Goal: Information Seeking & Learning: Learn about a topic

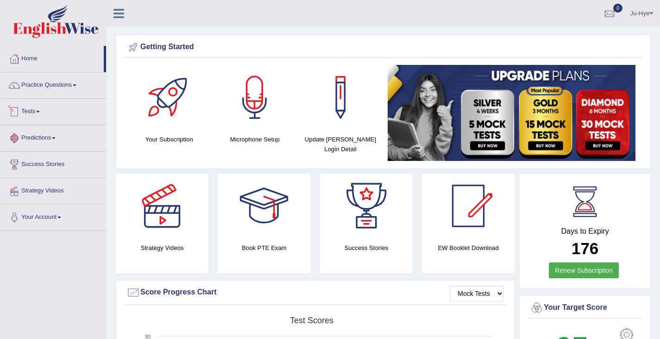
click at [36, 119] on link "Tests" at bounding box center [53, 110] width 106 height 23
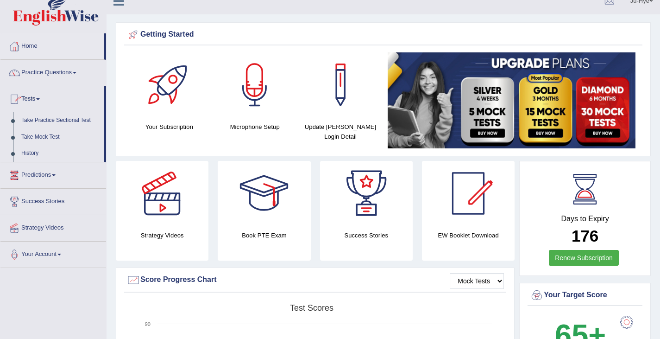
scroll to position [13, 0]
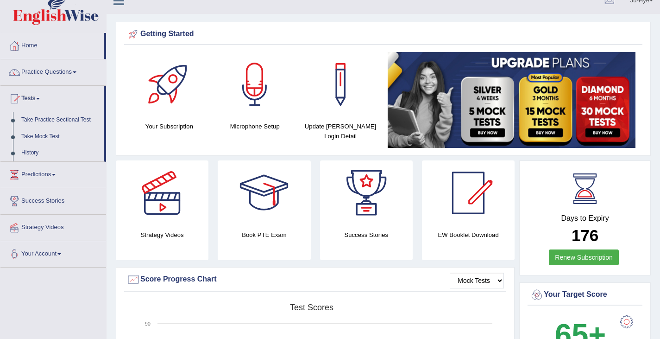
click at [56, 175] on span at bounding box center [54, 175] width 4 height 2
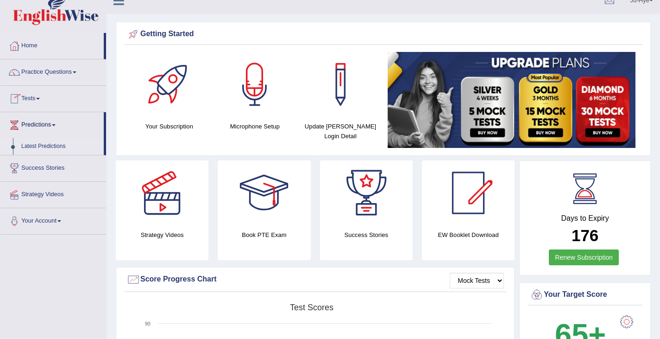
click at [41, 146] on link "Latest Predictions" at bounding box center [60, 146] width 87 height 17
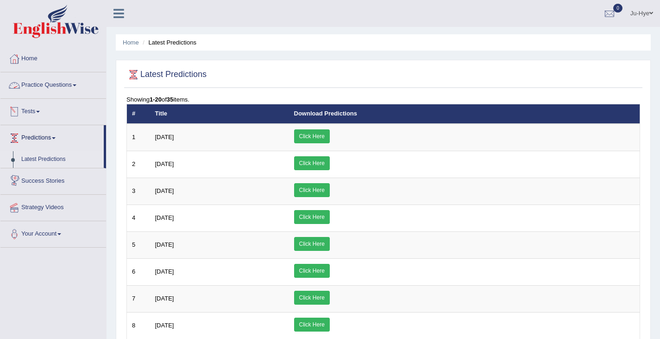
click at [34, 113] on link "Tests" at bounding box center [53, 110] width 106 height 23
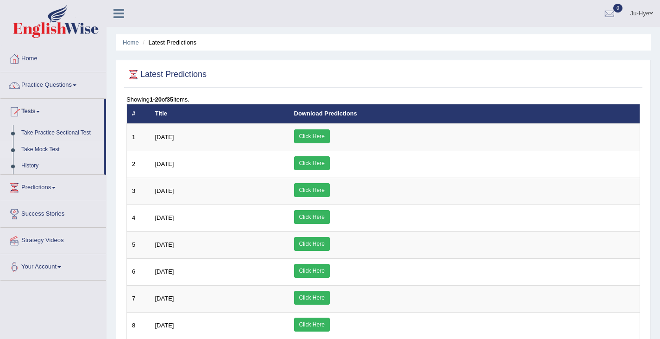
click at [46, 149] on link "Take Mock Test" at bounding box center [60, 149] width 87 height 17
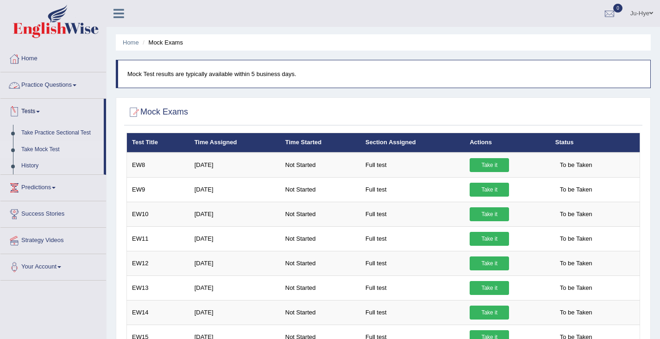
click at [52, 88] on link "Practice Questions" at bounding box center [53, 83] width 106 height 23
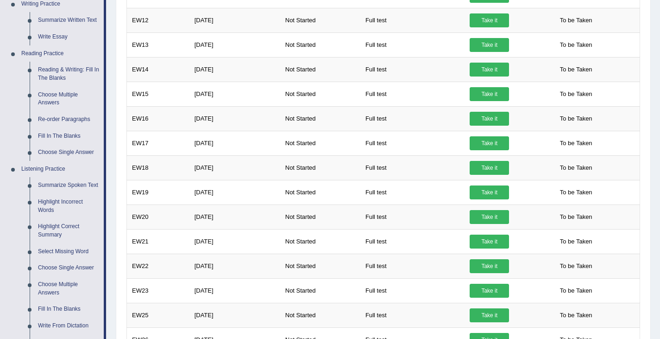
scroll to position [237, 0]
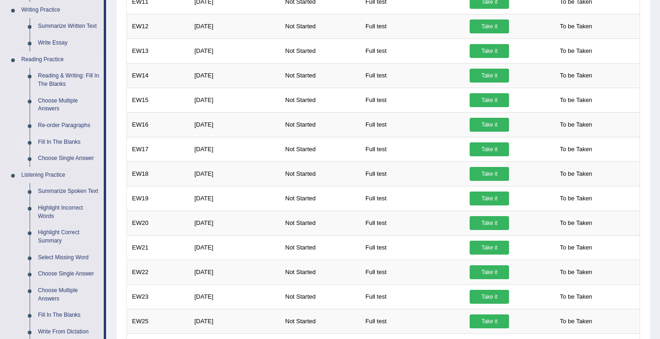
click at [68, 143] on link "Fill In The Blanks" at bounding box center [69, 142] width 70 height 17
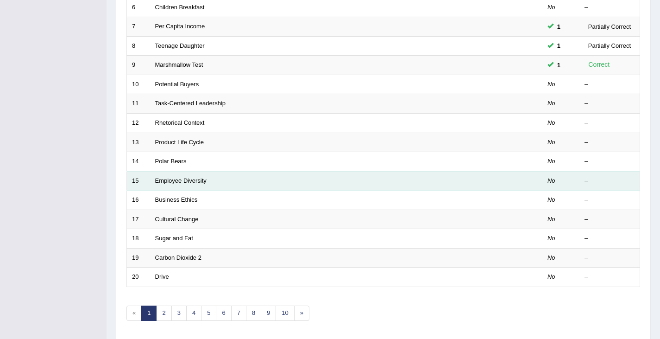
scroll to position [242, 0]
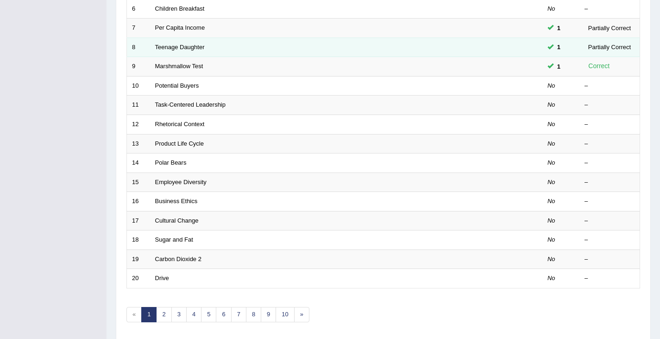
click at [186, 51] on td "Teenage Daughter" at bounding box center [311, 47] width 323 height 19
click at [188, 50] on link "Teenage Daughter" at bounding box center [180, 47] width 50 height 7
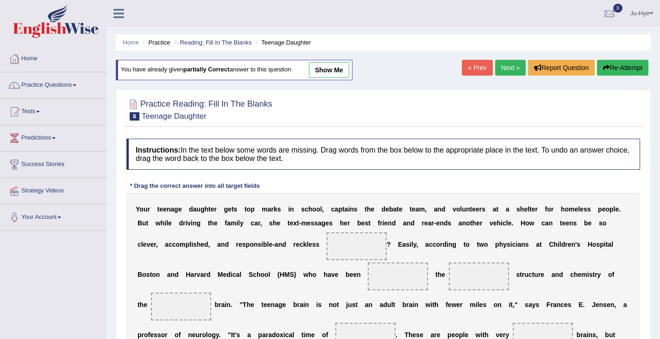
click at [272, 188] on div "Practice Reading: Fill In The Blanks 8 Teenage Daughter Instructions: In the te…" at bounding box center [383, 292] width 535 height 407
click at [29, 104] on link "Tests" at bounding box center [53, 110] width 106 height 23
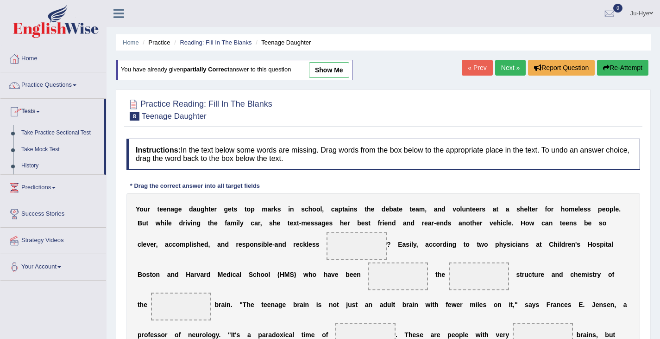
click at [35, 187] on link "Predictions" at bounding box center [53, 186] width 106 height 23
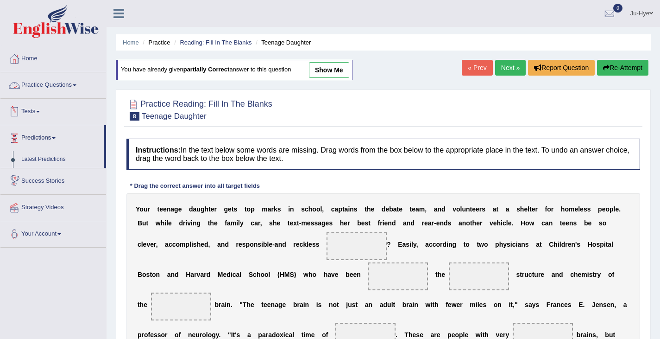
click at [52, 82] on link "Practice Questions" at bounding box center [53, 83] width 106 height 23
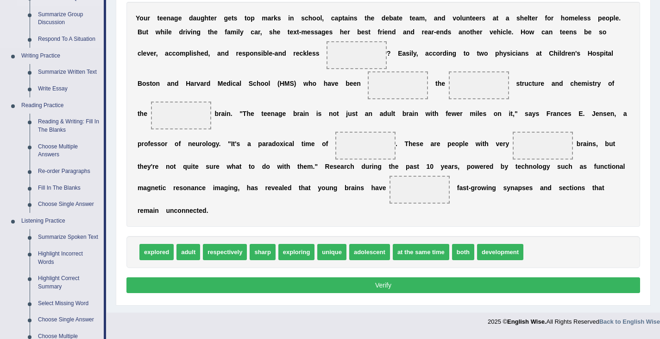
scroll to position [190, 0]
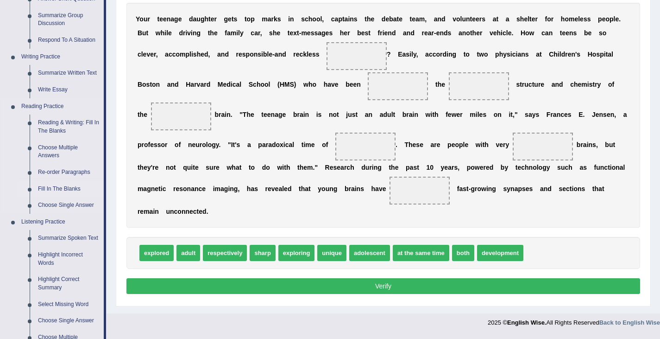
click at [69, 187] on link "Fill In The Blanks" at bounding box center [69, 189] width 70 height 17
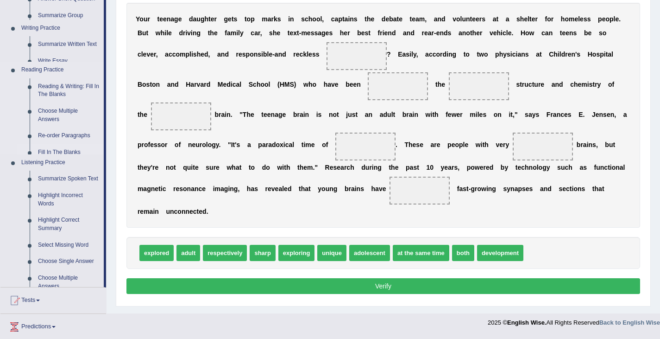
scroll to position [158, 0]
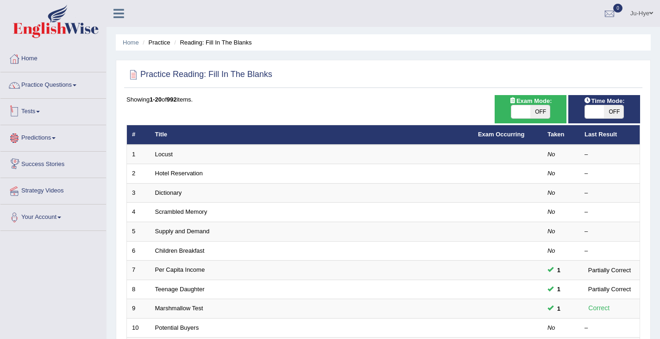
click at [28, 110] on link "Tests" at bounding box center [53, 110] width 106 height 23
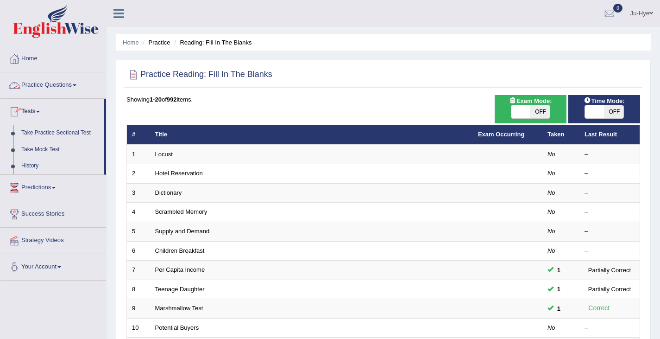
click at [58, 92] on link "Practice Questions" at bounding box center [53, 83] width 106 height 23
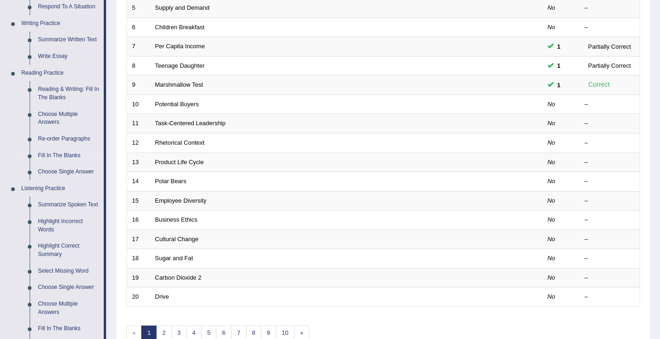
scroll to position [224, 0]
click at [232, 61] on td "Teenage Daughter" at bounding box center [311, 65] width 323 height 19
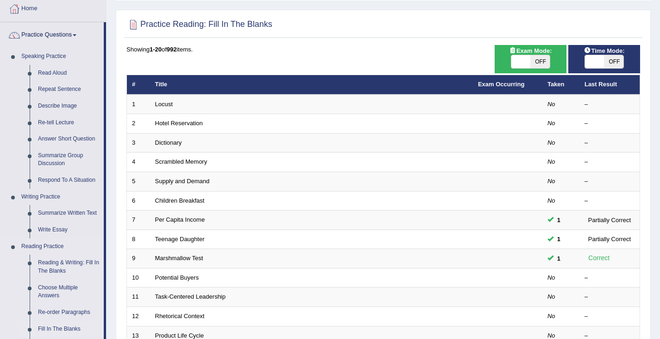
scroll to position [49, 0]
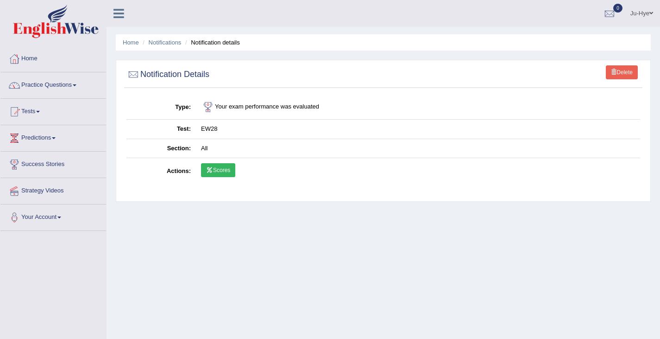
click at [41, 87] on link "Practice Questions" at bounding box center [53, 83] width 106 height 23
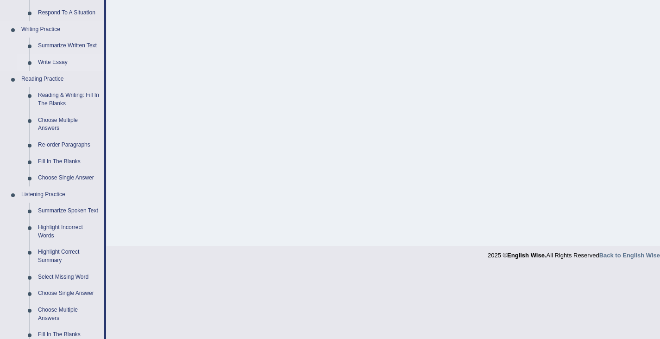
scroll to position [209, 0]
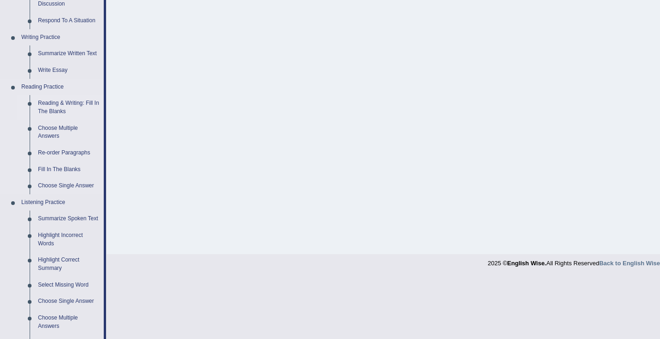
click at [54, 109] on link "Reading & Writing: Fill In The Blanks" at bounding box center [69, 107] width 70 height 25
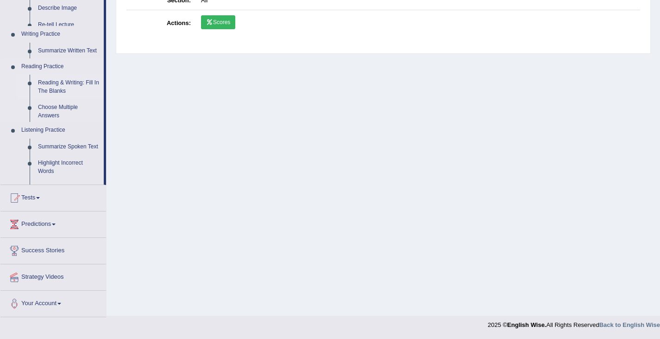
scroll to position [148, 0]
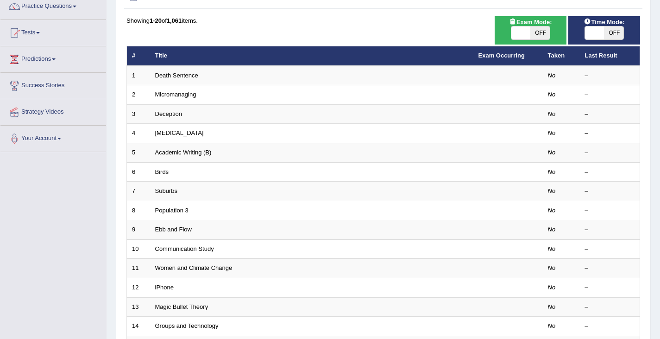
scroll to position [80, 0]
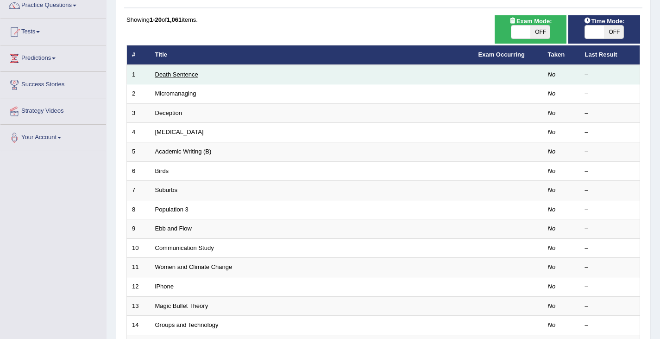
click at [185, 76] on link "Death Sentence" at bounding box center [176, 74] width 43 height 7
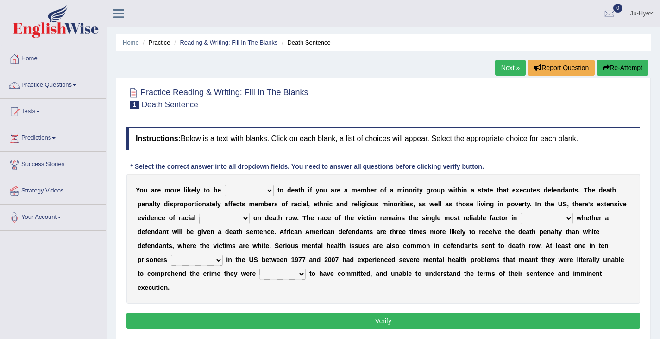
click at [225, 188] on select "penalized blamed complained sentenced" at bounding box center [249, 190] width 49 height 11
click at [646, 15] on link "Ju-Hye" at bounding box center [641, 12] width 37 height 24
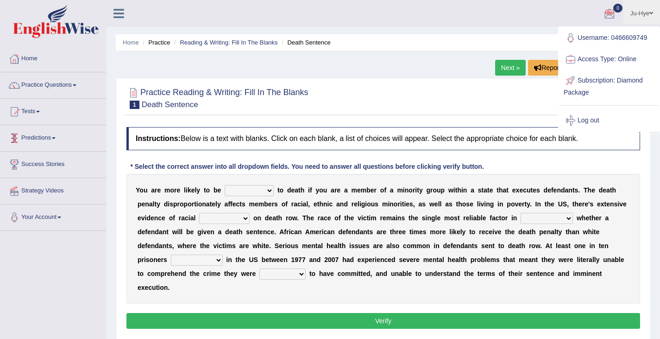
click at [36, 110] on link "Tests" at bounding box center [53, 110] width 106 height 23
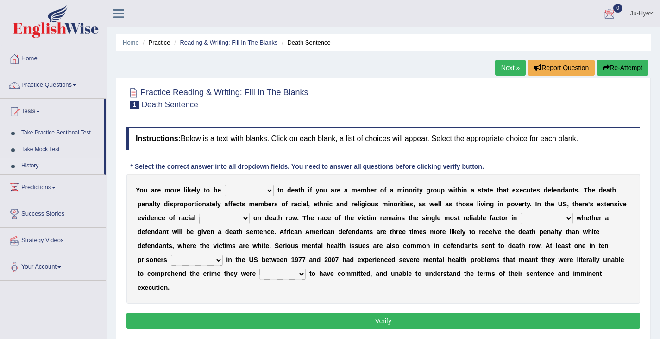
click at [34, 167] on link "History" at bounding box center [60, 165] width 87 height 17
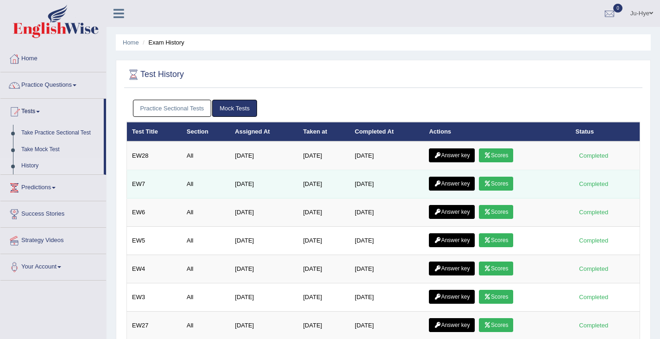
click at [492, 186] on link "Scores" at bounding box center [496, 183] width 34 height 14
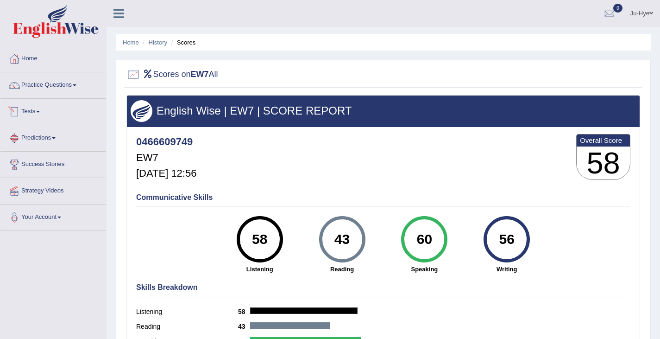
click at [32, 114] on link "Tests" at bounding box center [53, 110] width 106 height 23
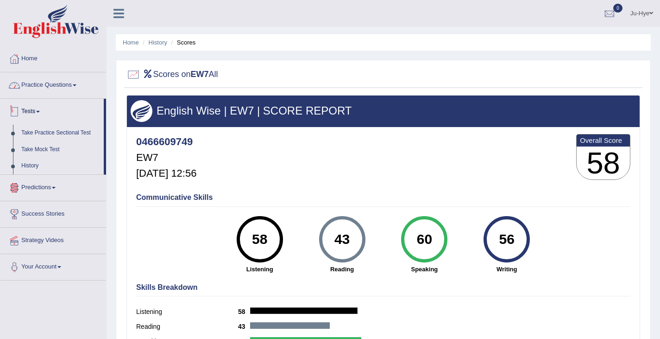
click at [55, 83] on link "Practice Questions" at bounding box center [53, 83] width 106 height 23
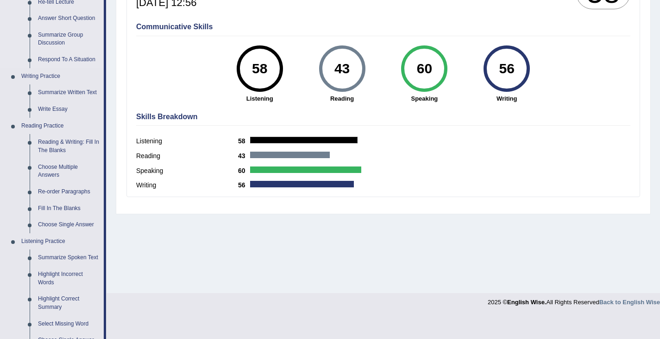
scroll to position [216, 0]
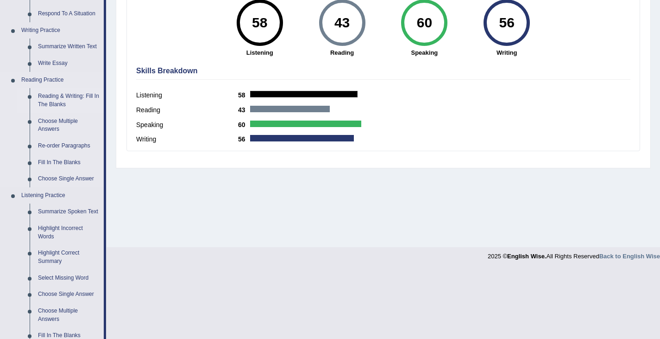
click at [60, 99] on link "Reading & Writing: Fill In The Blanks" at bounding box center [69, 100] width 70 height 25
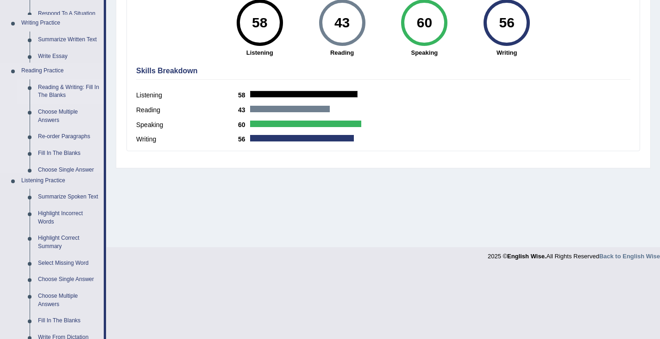
scroll to position [148, 0]
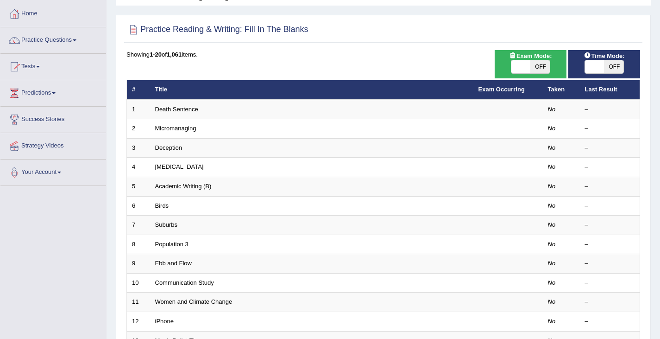
scroll to position [45, 0]
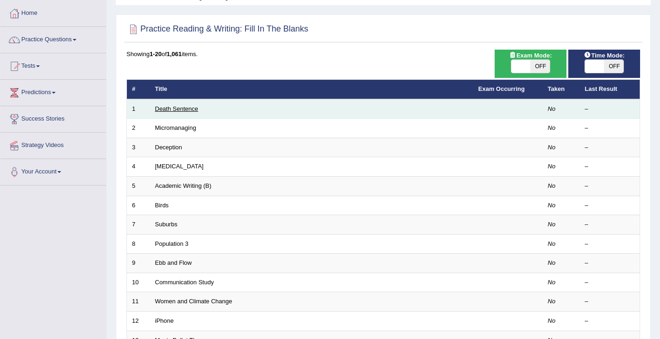
click at [189, 108] on link "Death Sentence" at bounding box center [176, 108] width 43 height 7
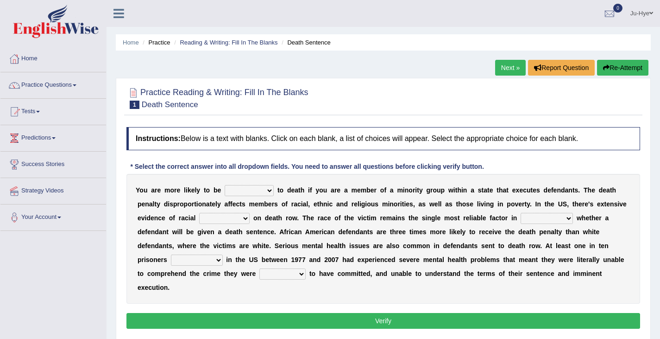
click at [243, 189] on select "penalized blamed complained sentenced" at bounding box center [249, 190] width 49 height 11
select select "penalized"
click at [225, 185] on select "penalized blamed complained sentenced" at bounding box center [249, 190] width 49 height 11
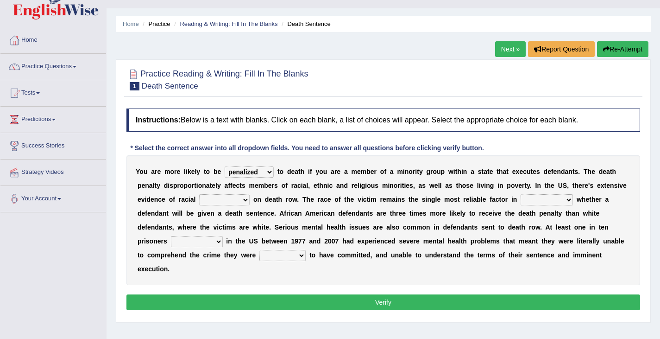
scroll to position [19, 0]
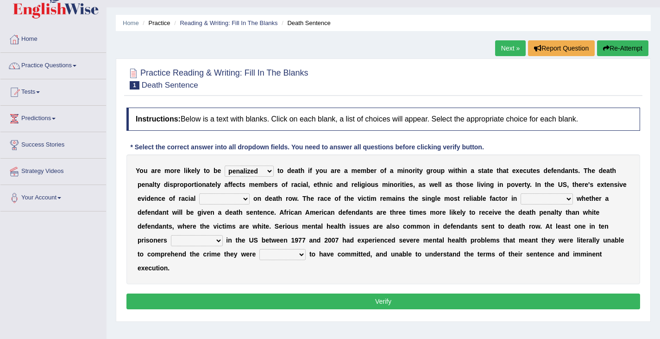
click at [199, 204] on select "bias equality appearance background" at bounding box center [224, 198] width 50 height 11
select select "equality"
click at [199, 194] on select "bias equality appearance background" at bounding box center [224, 198] width 50 height 11
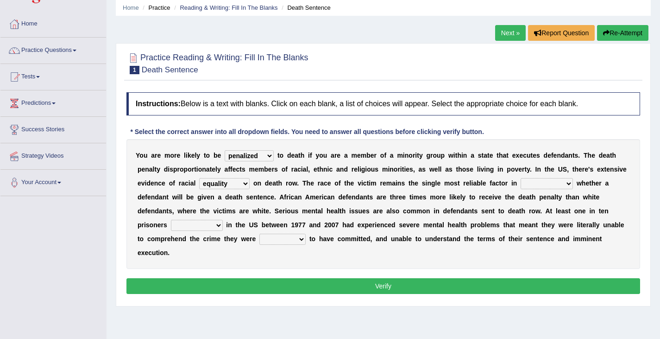
scroll to position [35, 0]
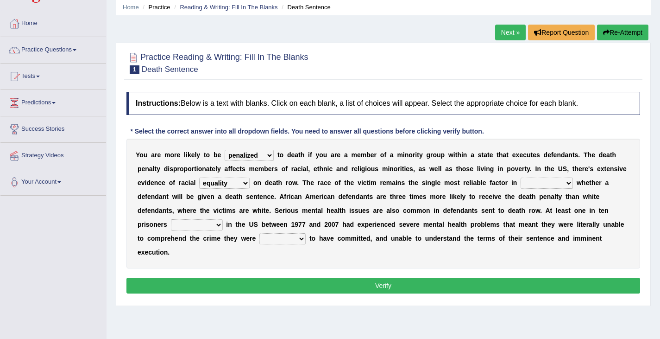
click at [521, 182] on select "determining adjoining undermining examining" at bounding box center [547, 182] width 52 height 11
select select "examining"
click at [521, 178] on select "determining adjoining undermining examining" at bounding box center [547, 182] width 52 height 11
click at [223, 219] on select "electrocuted persecuted executed captured" at bounding box center [197, 224] width 52 height 11
select select "persecuted"
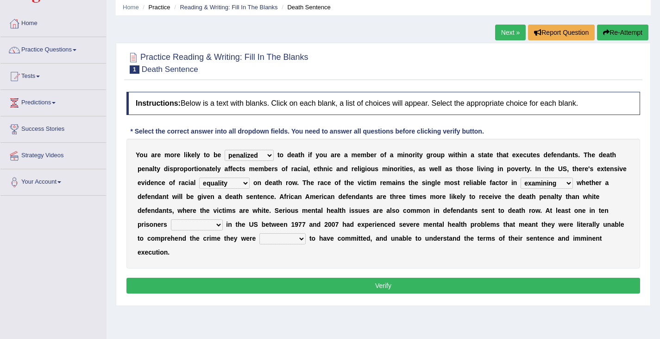
click at [223, 219] on select "electrocuted persecuted executed captured" at bounding box center [197, 224] width 52 height 11
click at [306, 233] on select "alleged acclaimed persuaded claimed" at bounding box center [282, 238] width 46 height 11
select select "acclaimed"
click at [306, 233] on select "alleged acclaimed persuaded claimed" at bounding box center [282, 238] width 46 height 11
click at [505, 277] on button "Verify" at bounding box center [383, 285] width 514 height 16
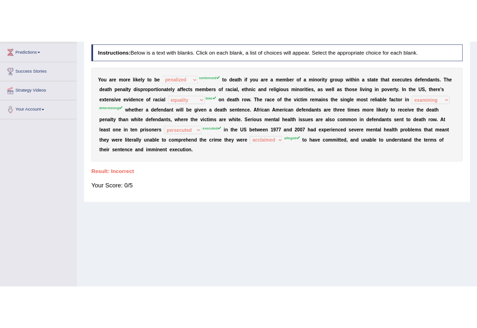
scroll to position [90, 0]
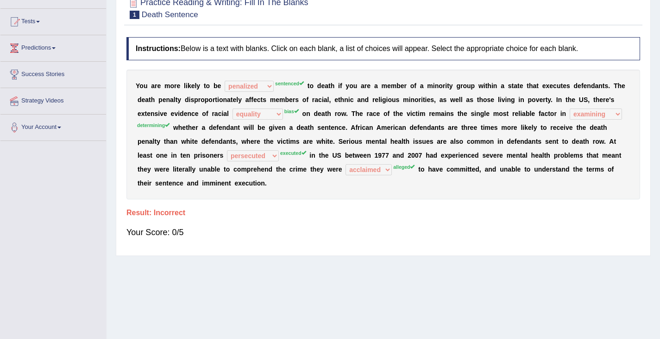
drag, startPoint x: 580, startPoint y: 82, endPoint x: 608, endPoint y: 93, distance: 30.5
click at [608, 93] on div "Y o u a r e m o r e l i k e l y t o b e penalized blamed complained sentenced s…" at bounding box center [383, 134] width 514 height 130
click at [181, 94] on div "Y o u a r e m o r e l i k e l y t o b e penalized blamed complained sentenced s…" at bounding box center [383, 134] width 514 height 130
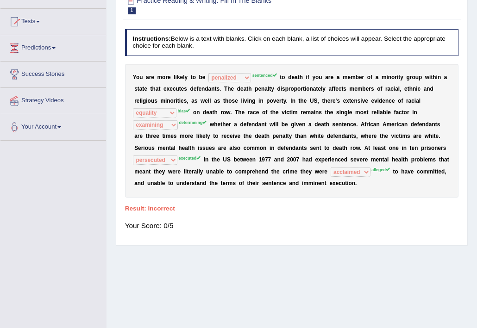
click at [413, 232] on div "Practice Reading & Writing: Fill In The Blanks 1 Death Sentence Instructions: B…" at bounding box center [292, 117] width 352 height 258
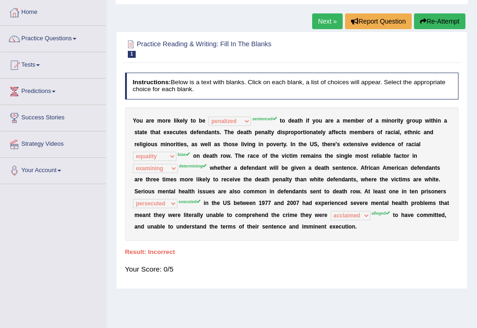
scroll to position [46, 0]
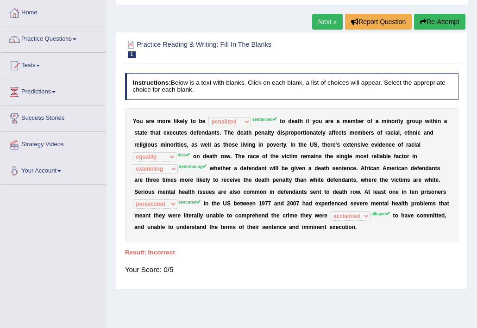
click at [294, 233] on div "Instructions: Below is a text with blanks. Click on each blank, a list of choic…" at bounding box center [292, 177] width 338 height 216
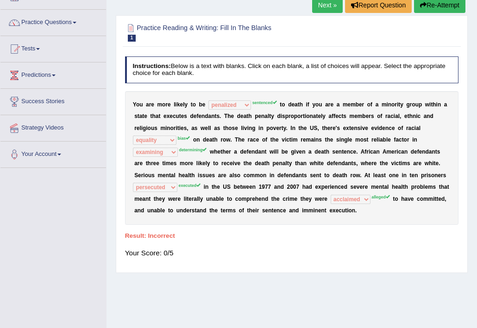
scroll to position [63, 0]
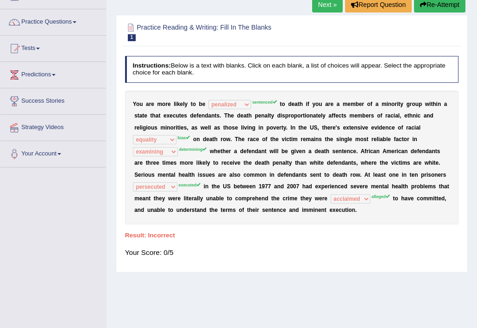
click at [326, 282] on div "Home Practice Reading & Writing: Fill In The Blanks Death Sentence Next » Repor…" at bounding box center [292, 168] width 370 height 463
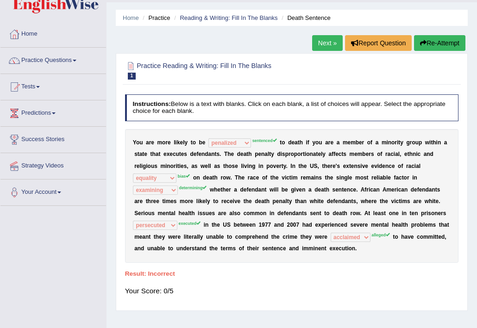
scroll to position [26, 0]
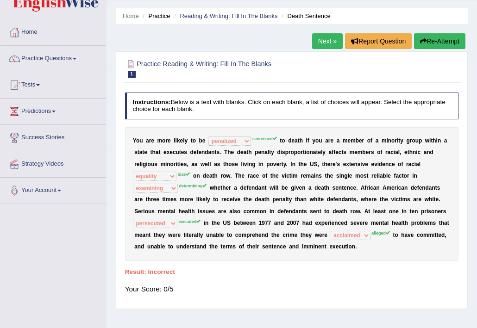
click at [421, 44] on icon "button" at bounding box center [423, 41] width 6 height 6
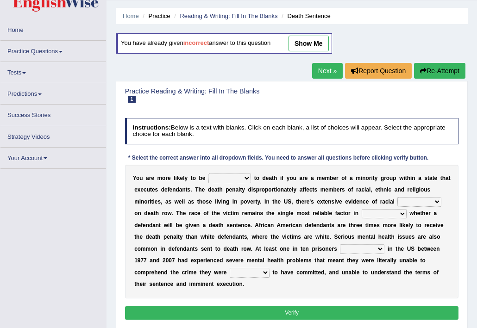
click at [216, 191] on div "Y o u a r e m o r e l i k e l y t o b e penalized blamed complained sentenced t…" at bounding box center [292, 232] width 334 height 134
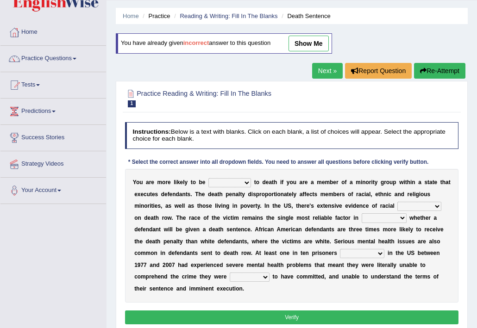
click at [222, 177] on div "Y o u a r e m o r e l i k e l y t o b e penalized blamed complained sentenced t…" at bounding box center [292, 236] width 334 height 134
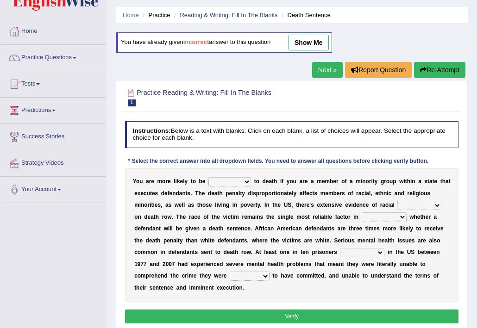
scroll to position [28, 0]
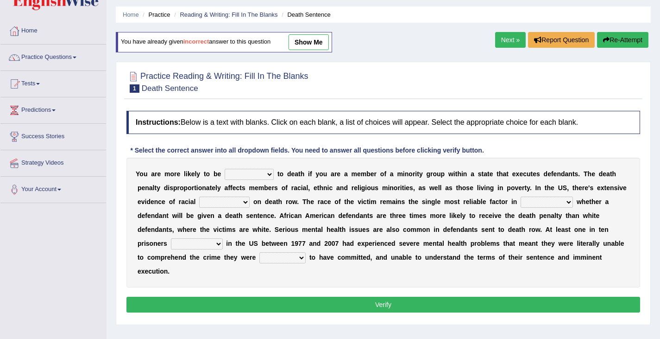
click at [260, 173] on select "penalized blamed complained sentenced" at bounding box center [249, 174] width 49 height 11
select select "sentenced"
click at [225, 169] on select "penalized blamed complained sentenced" at bounding box center [249, 174] width 49 height 11
click at [199, 198] on select "bias equality appearance background" at bounding box center [224, 201] width 50 height 11
select select "bias"
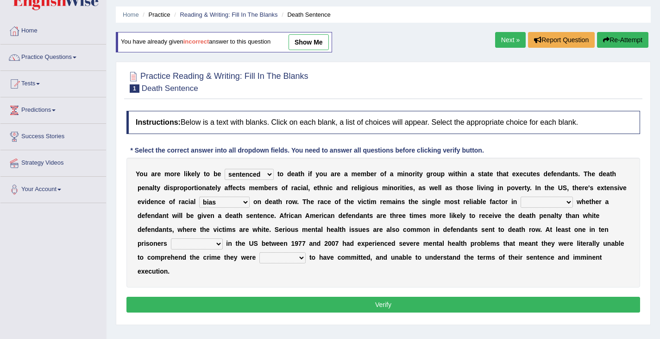
click at [199, 197] on select "bias equality appearance background" at bounding box center [224, 201] width 50 height 11
click at [477, 207] on select "determining adjoining undermining examining" at bounding box center [547, 201] width 52 height 11
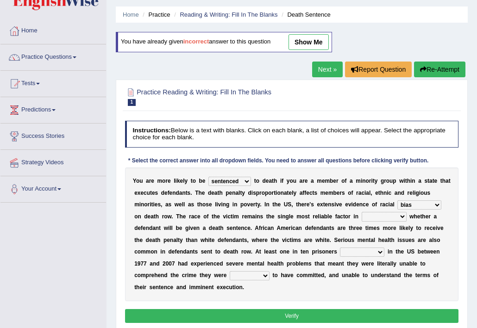
drag, startPoint x: 219, startPoint y: 5, endPoint x: 307, endPoint y: 217, distance: 229.4
click at [362, 217] on select "determining adjoining undermining examining" at bounding box center [384, 216] width 45 height 9
select select "determining"
click at [362, 212] on select "determining adjoining undermining examining" at bounding box center [384, 216] width 45 height 9
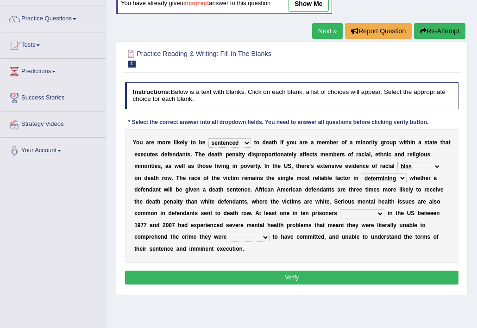
scroll to position [70, 0]
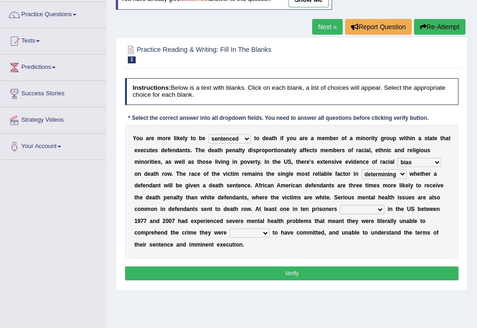
click at [362, 173] on select "determining adjoining undermining examining" at bounding box center [384, 173] width 45 height 9
click at [404, 193] on div "Y o u a r e m o r e l i k e l y t o b e penalized blamed complained sentenced t…" at bounding box center [292, 192] width 334 height 134
click at [362, 172] on select "determining adjoining undermining examining" at bounding box center [384, 173] width 45 height 9
click at [362, 175] on select "determining adjoining undermining examining" at bounding box center [384, 173] width 45 height 9
click at [362, 176] on select "determining adjoining undermining examining" at bounding box center [384, 173] width 45 height 9
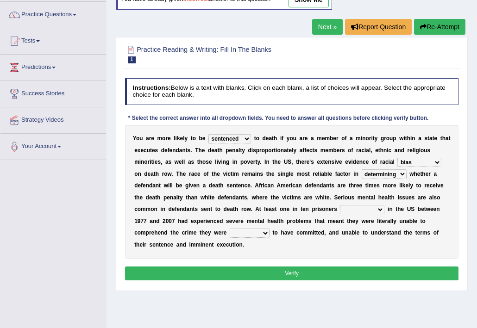
click at [362, 171] on select "determining adjoining undermining examining" at bounding box center [384, 173] width 45 height 9
click at [340, 213] on select "electrocuted persecuted executed captured" at bounding box center [362, 209] width 44 height 9
select select "executed"
click at [340, 205] on select "electrocuted persecuted executed captured" at bounding box center [362, 209] width 44 height 9
click at [350, 216] on div "Y o u a r e m o r e l i k e l y t o b e penalized blamed complained sentenced t…" at bounding box center [292, 192] width 334 height 134
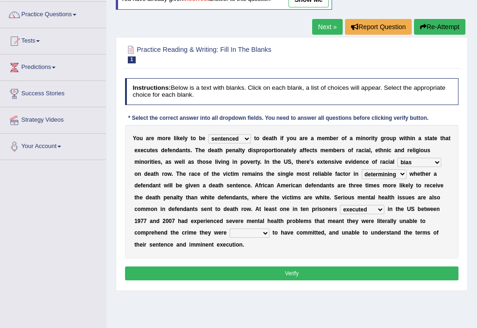
click at [270, 229] on select "alleged acclaimed persuaded claimed" at bounding box center [250, 233] width 40 height 9
click at [361, 223] on b "w" at bounding box center [363, 221] width 4 height 6
click at [270, 229] on select "alleged acclaimed persuaded claimed" at bounding box center [250, 233] width 40 height 9
select select "alleged"
click at [270, 229] on select "alleged acclaimed persuaded claimed" at bounding box center [250, 233] width 40 height 9
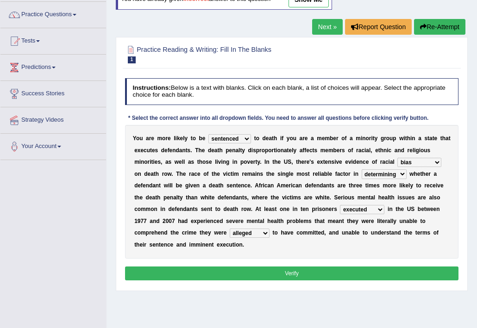
click at [351, 267] on button "Verify" at bounding box center [292, 273] width 334 height 13
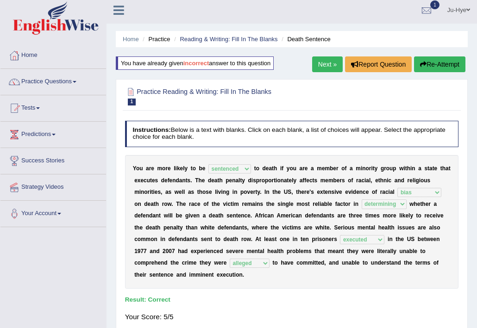
scroll to position [0, 0]
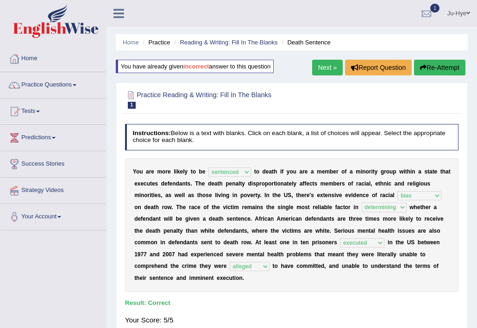
click at [317, 70] on link "Next »" at bounding box center [327, 68] width 31 height 16
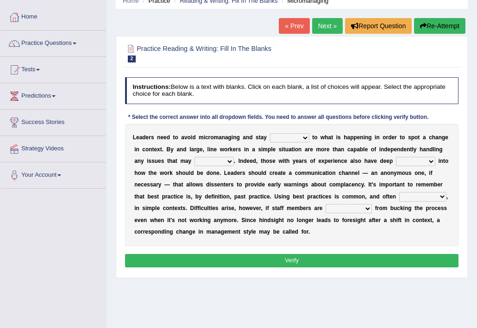
scroll to position [42, 0]
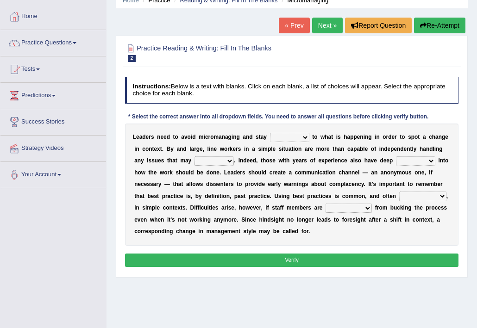
click at [270, 136] on select "complied connected precise concise" at bounding box center [289, 137] width 39 height 9
select select "concise"
click at [270, 133] on select "complied connected precise concise" at bounding box center [289, 137] width 39 height 9
click at [270, 135] on select "complied connected precise concise" at bounding box center [289, 137] width 39 height 9
click at [284, 278] on div "Home Practice Reading & Writing: Fill In The Blanks Micromanaging « Prev Next »…" at bounding box center [292, 189] width 370 height 463
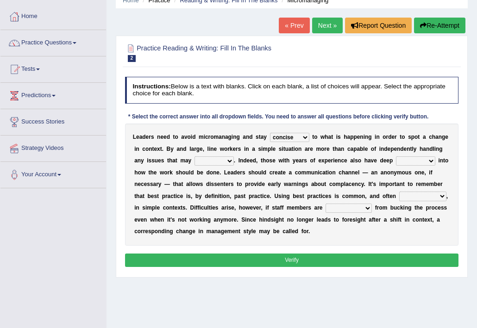
click at [194, 158] on select "apprise rise encounter arise" at bounding box center [213, 161] width 39 height 9
click at [291, 155] on div "L e a d e r s n e e d t o a v o i d m i c r o m a n a g i n g a n d s t a y com…" at bounding box center [292, 185] width 334 height 122
click at [194, 162] on select "apprise rise encounter arise" at bounding box center [213, 161] width 39 height 9
click at [246, 154] on div "L e a d e r s n e e d t o a v o i d m i c r o m a n a g i n g a n d s t a y com…" at bounding box center [292, 185] width 334 height 122
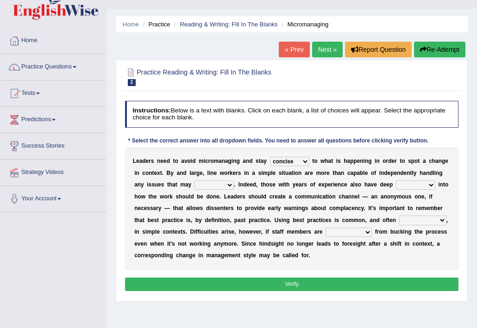
scroll to position [18, 0]
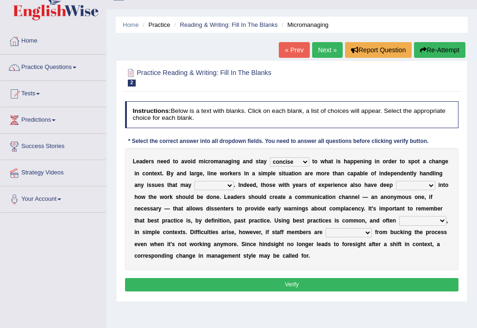
drag, startPoint x: 253, startPoint y: 186, endPoint x: 449, endPoint y: -7, distance: 275.4
click at [449, 0] on html "Toggle navigation Home Practice Questions Speaking Practice Read Aloud Repeat S…" at bounding box center [238, 146] width 477 height 328
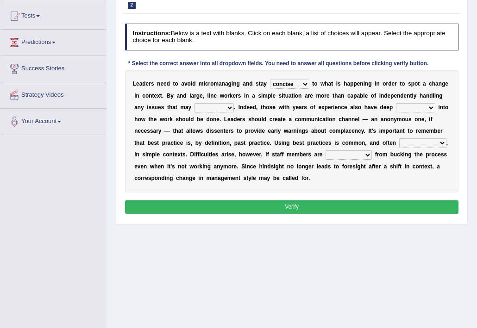
scroll to position [95, 0]
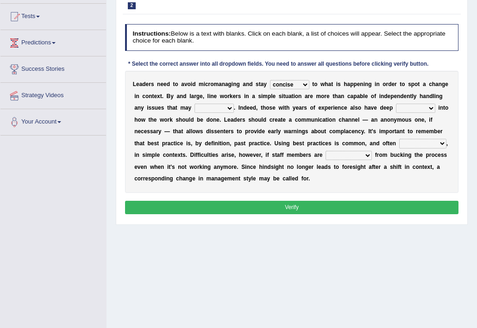
click at [194, 107] on select "apprise rise encounter arise" at bounding box center [213, 108] width 39 height 9
select select "encounter"
click at [194, 104] on select "apprise rise encounter arise" at bounding box center [213, 108] width 39 height 9
click at [389, 111] on b "p" at bounding box center [390, 108] width 3 height 6
click at [396, 109] on select "incursion insight indignity indication" at bounding box center [415, 108] width 39 height 9
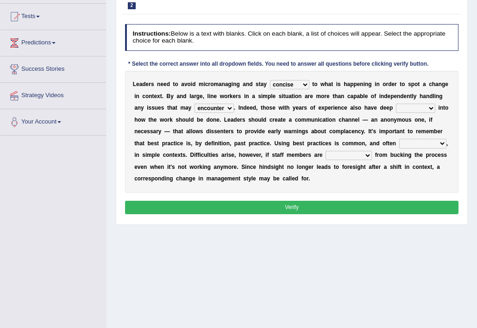
select select "insight"
click at [396, 104] on select "incursion insight indignity indication" at bounding box center [415, 108] width 39 height 9
click at [399, 142] on select "inappropriate apprehensive appropriate forbidden" at bounding box center [422, 143] width 47 height 9
select select "appropriate"
click at [399, 139] on select "inappropriate apprehensive appropriate forbidden" at bounding box center [422, 143] width 47 height 9
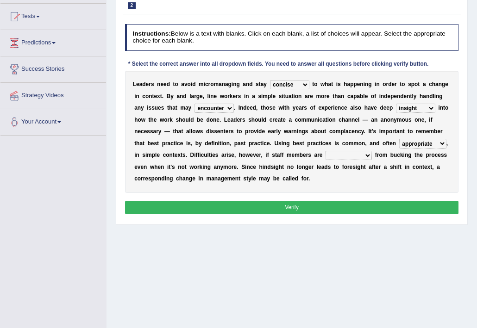
click at [326, 153] on select "disarranged disinclined discouraged disintegrated" at bounding box center [349, 155] width 46 height 9
click at [288, 196] on div "Instructions: Below is a text with blanks. Click on each blank, a list of choic…" at bounding box center [292, 120] width 338 height 201
click at [288, 214] on div "Instructions: Below is a text with blanks. Click on each blank, a list of choic…" at bounding box center [292, 120] width 338 height 201
click at [290, 207] on button "Verify" at bounding box center [292, 207] width 334 height 13
click at [326, 157] on select "disarranged disinclined discouraged disintegrated" at bounding box center [349, 155] width 46 height 9
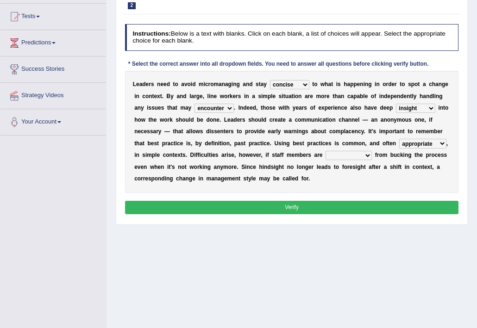
select select "disinclined"
click at [326, 151] on select "disarranged disinclined discouraged disintegrated" at bounding box center [349, 155] width 46 height 9
click at [256, 205] on button "Verify" at bounding box center [292, 207] width 334 height 13
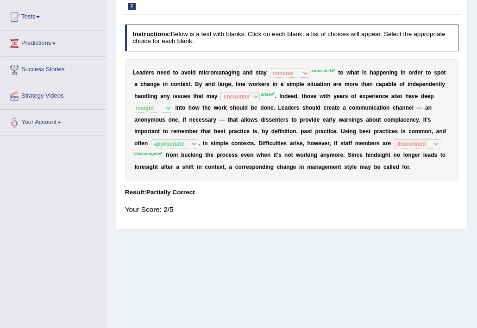
scroll to position [0, 0]
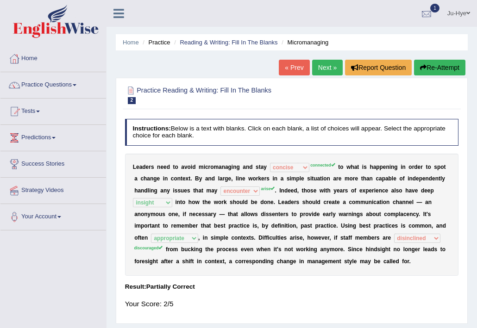
click at [422, 13] on div at bounding box center [427, 14] width 14 height 14
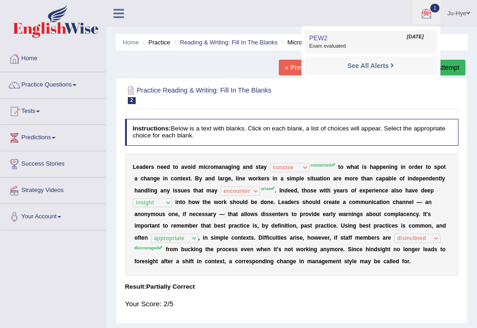
click at [358, 46] on span "Exam evaluated" at bounding box center [370, 46] width 123 height 7
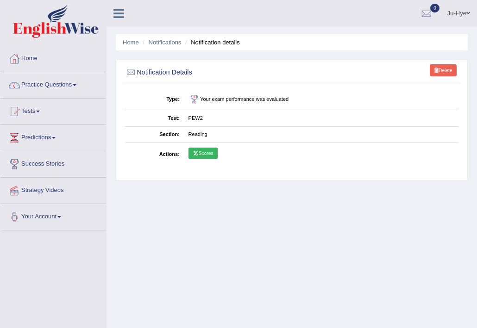
click at [206, 152] on link "Scores" at bounding box center [202, 154] width 29 height 12
